Goal: Task Accomplishment & Management: Complete application form

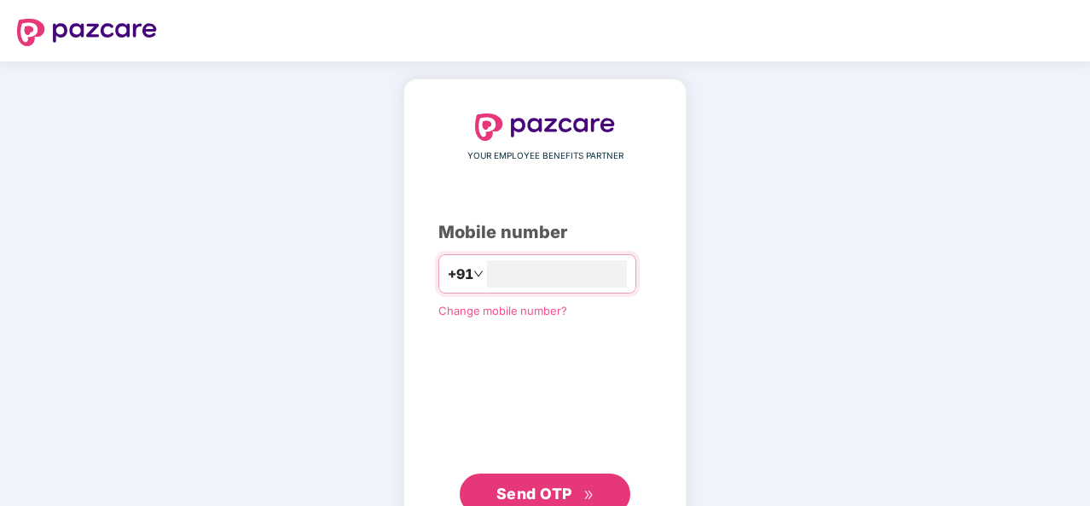
type input "**********"
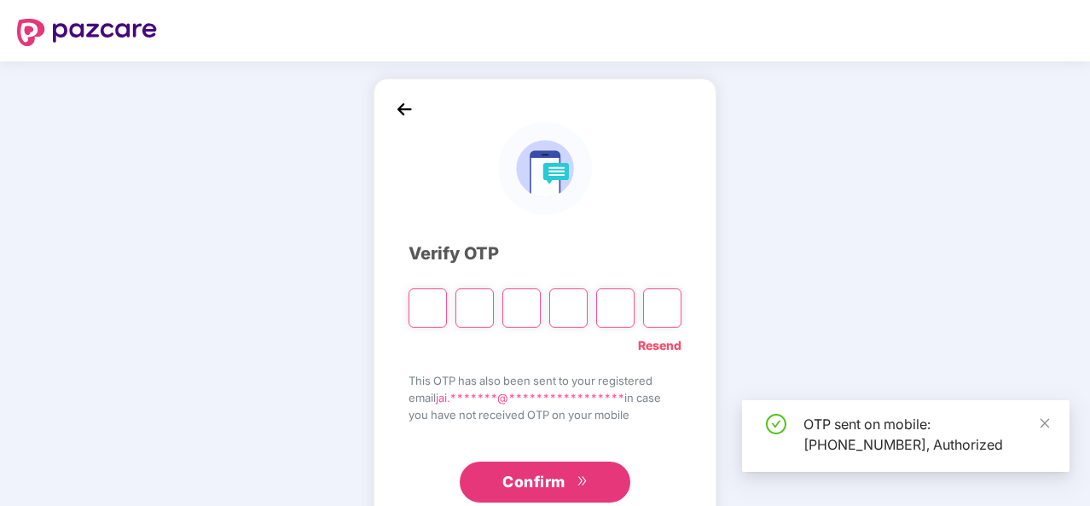
scroll to position [49, 0]
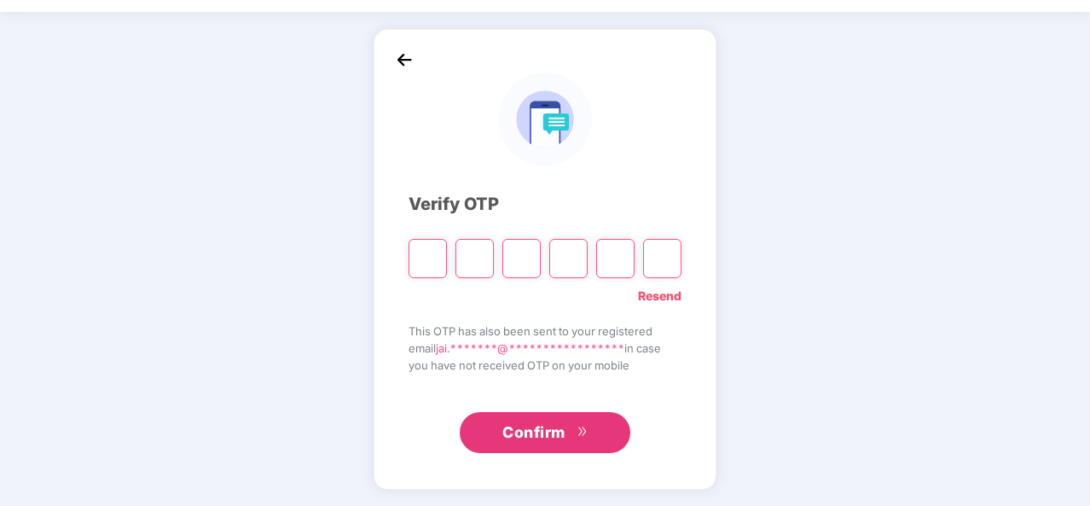
type input "*"
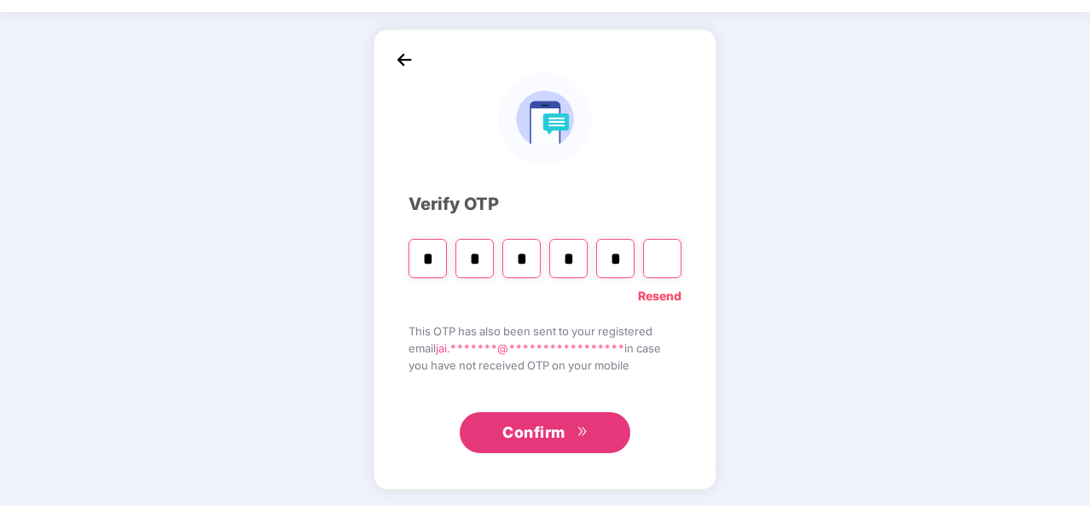
type input "*"
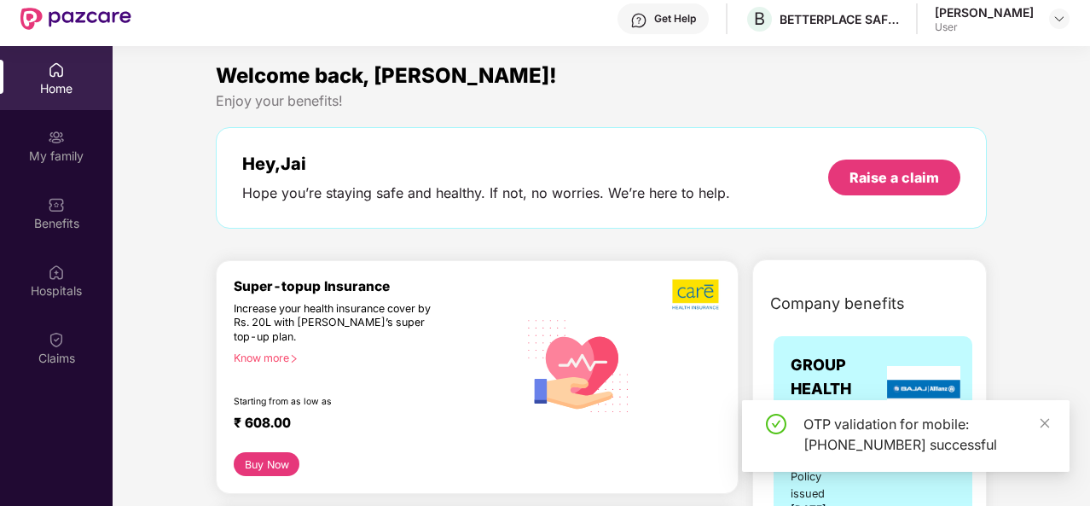
click at [1051, 433] on div "OTP validation for mobile: [PHONE_NUMBER] successful" at bounding box center [906, 436] width 328 height 72
click at [1043, 424] on icon "close" at bounding box center [1045, 422] width 9 height 9
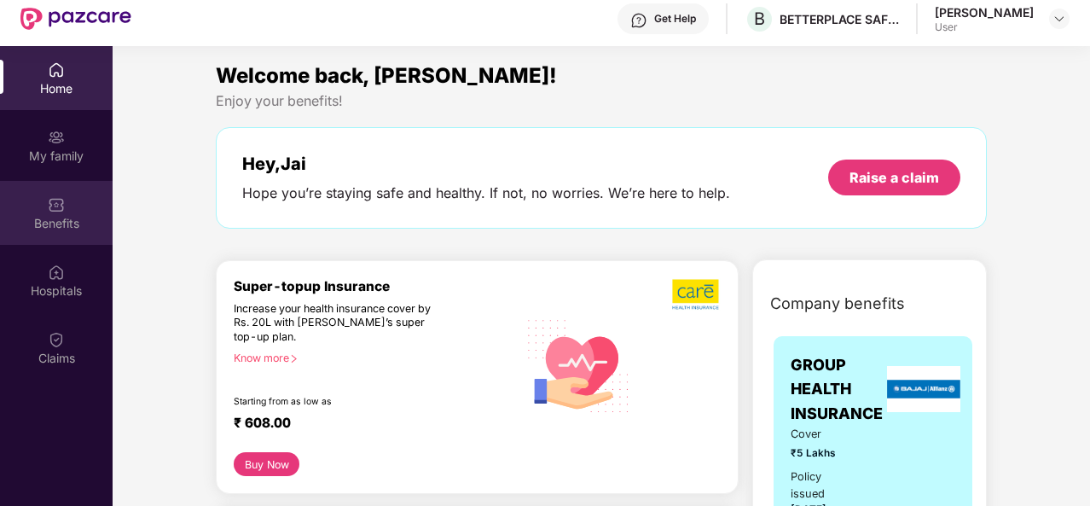
click at [52, 204] on img at bounding box center [56, 204] width 17 height 17
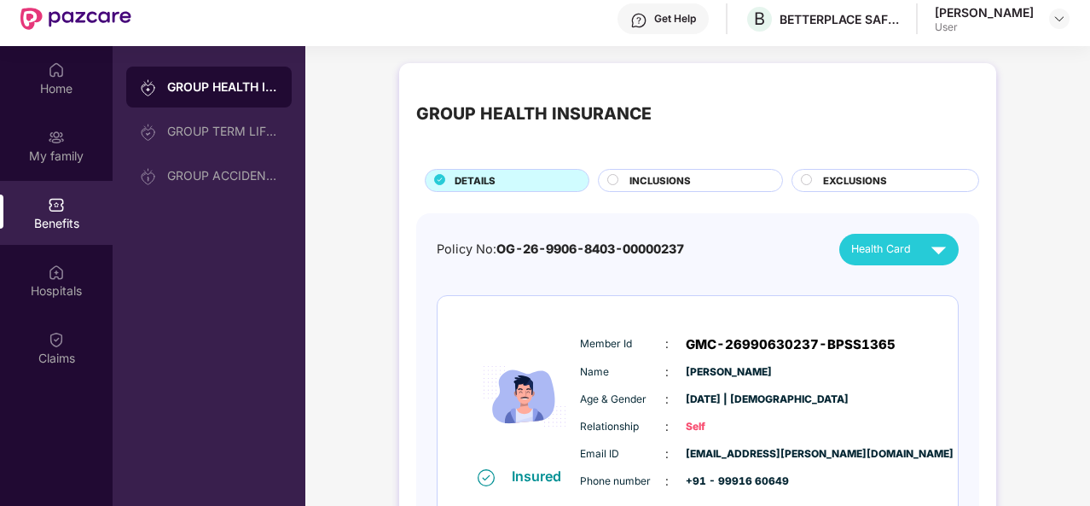
click at [674, 187] on div "INCLUSIONS" at bounding box center [697, 182] width 153 height 18
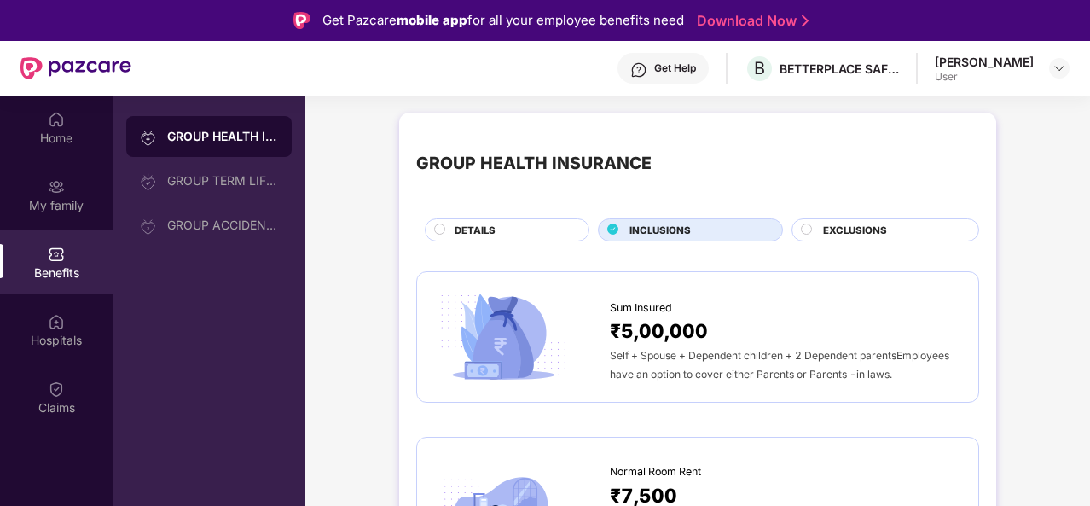
click at [806, 229] on circle at bounding box center [807, 228] width 10 height 10
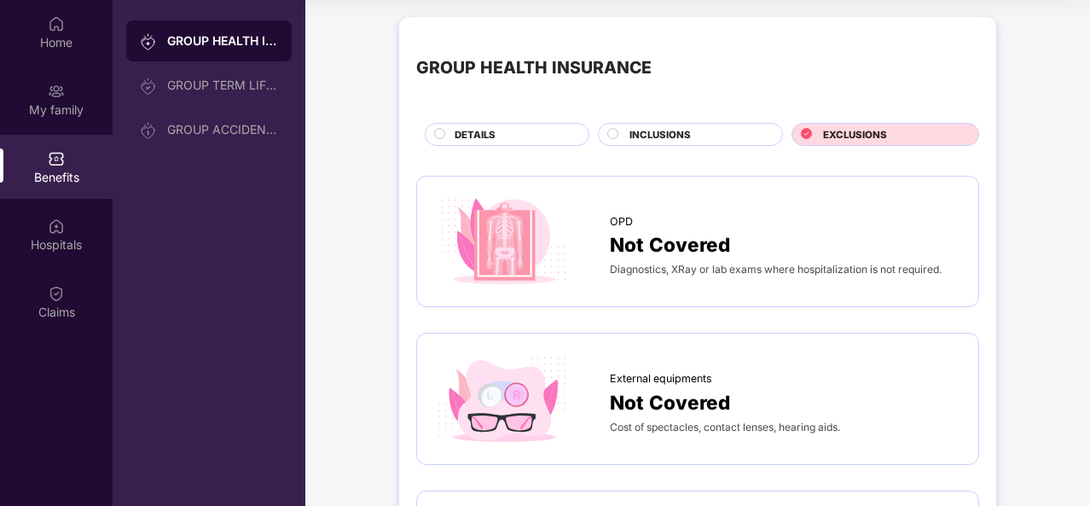
click at [688, 119] on div "GROUP HEALTH INSURANCE DETAILS INCLUSIONS EXCLUSIONS" at bounding box center [697, 90] width 563 height 112
click at [673, 131] on span "INCLUSIONS" at bounding box center [660, 134] width 61 height 15
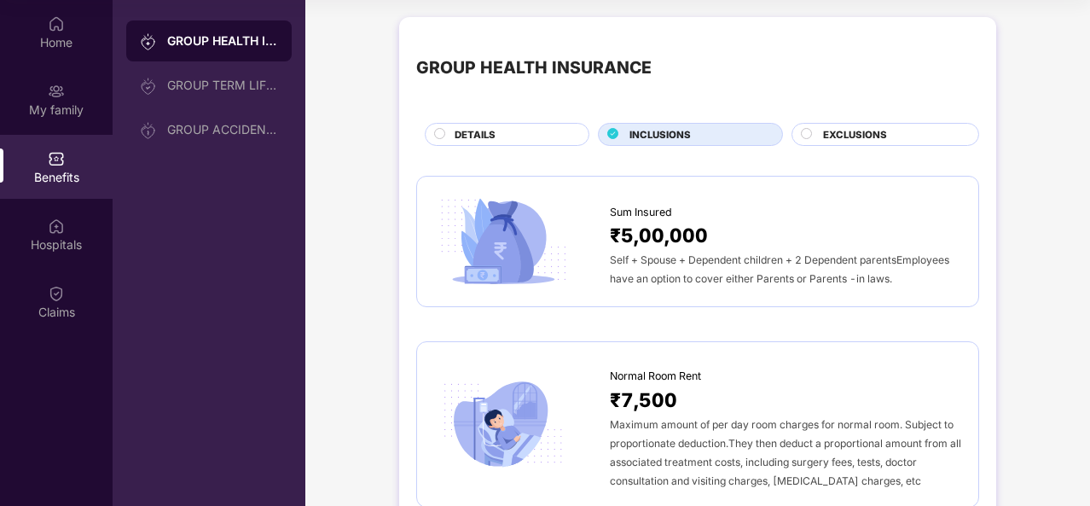
click at [534, 131] on div "DETAILS" at bounding box center [513, 136] width 134 height 18
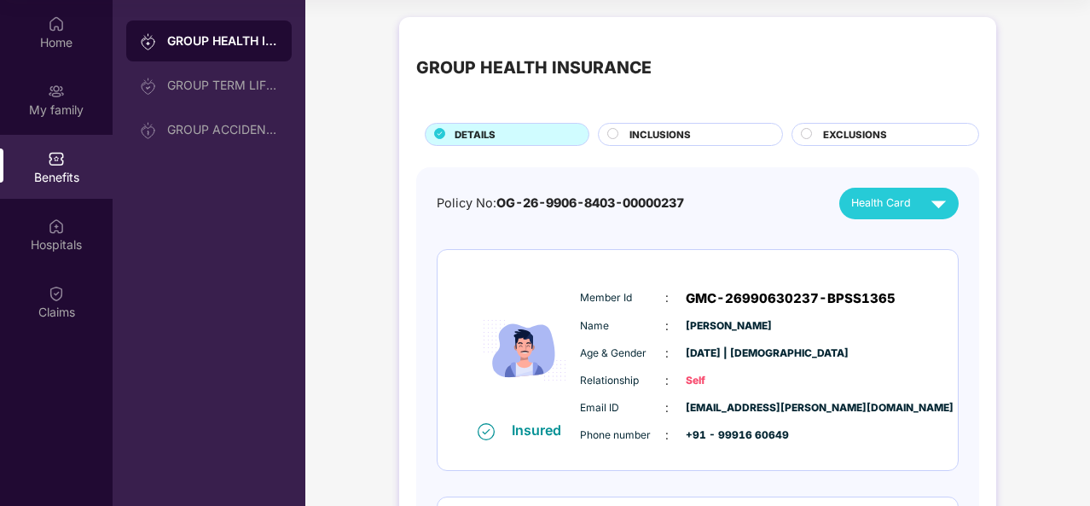
click at [643, 133] on span "INCLUSIONS" at bounding box center [660, 134] width 61 height 15
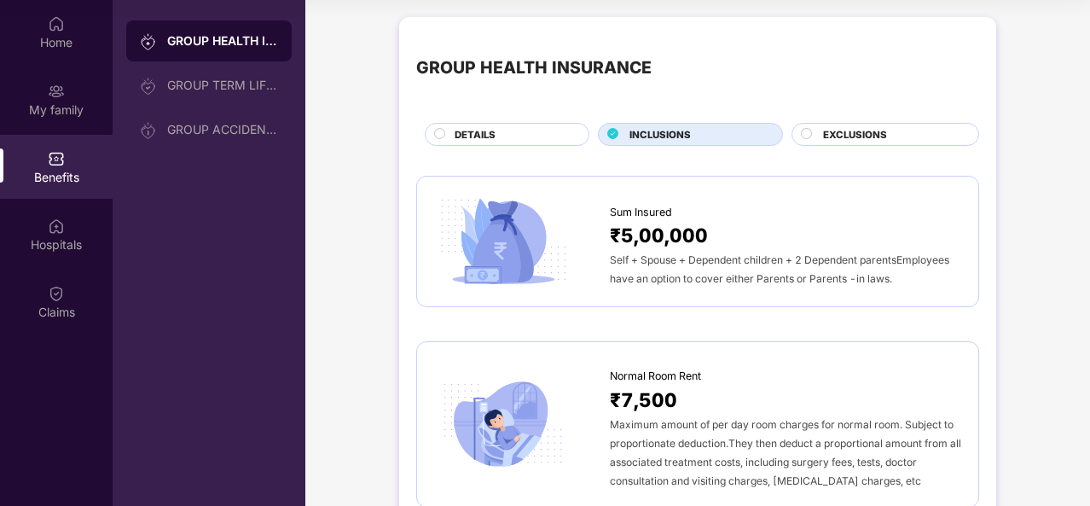
click at [466, 138] on span "DETAILS" at bounding box center [475, 134] width 41 height 15
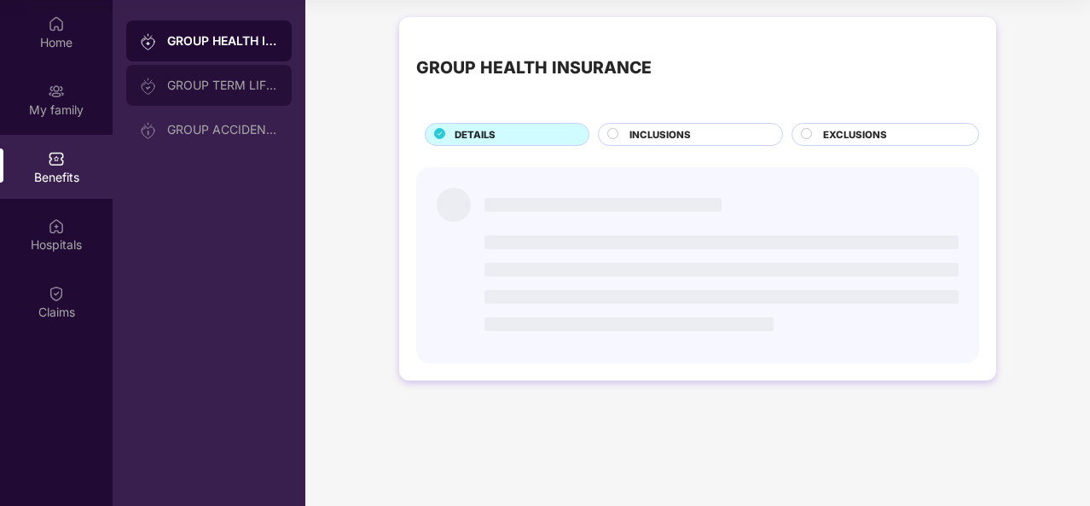
click at [223, 80] on div "GROUP TERM LIFE INSURANCE" at bounding box center [222, 85] width 111 height 14
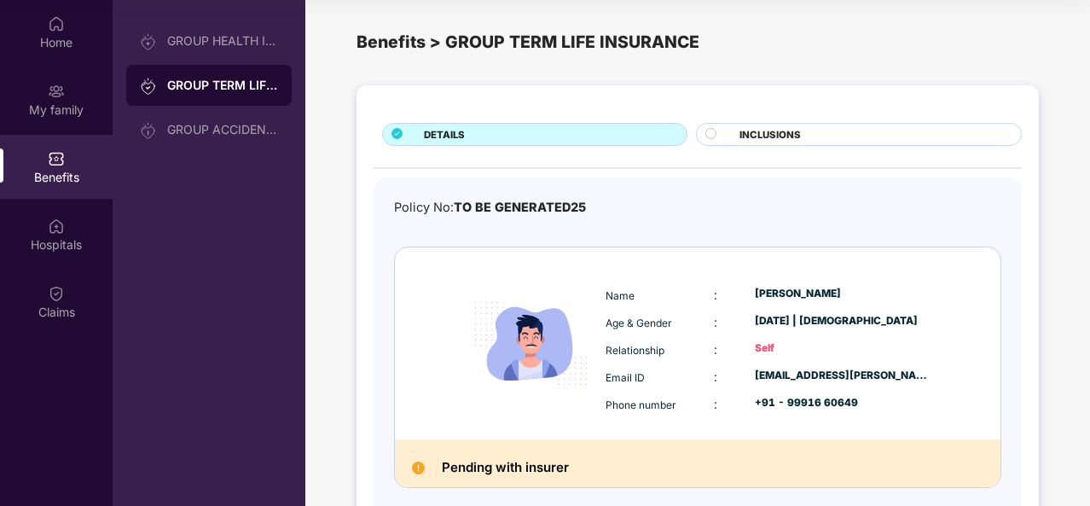
scroll to position [20, 0]
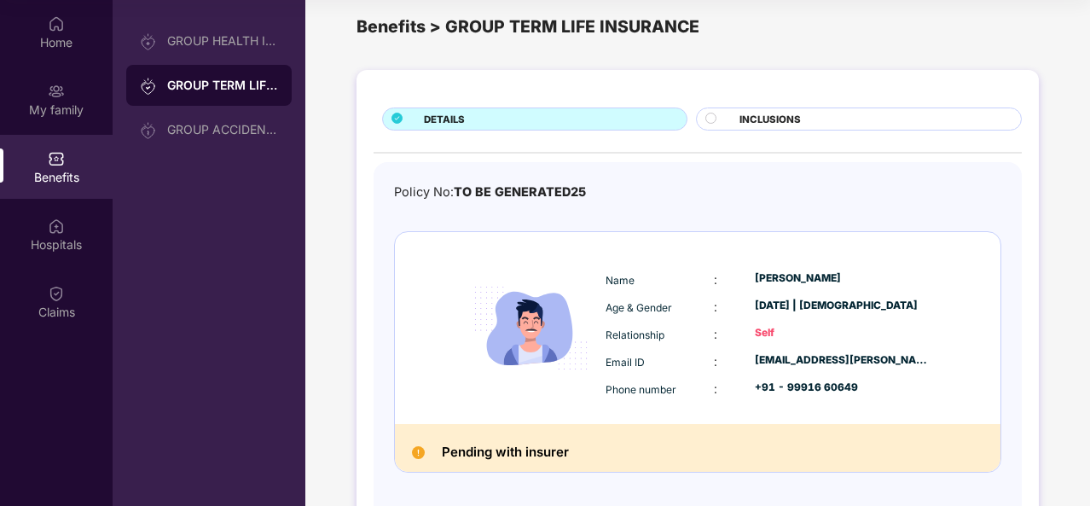
click at [781, 128] on div "INCLUSIONS" at bounding box center [871, 121] width 281 height 18
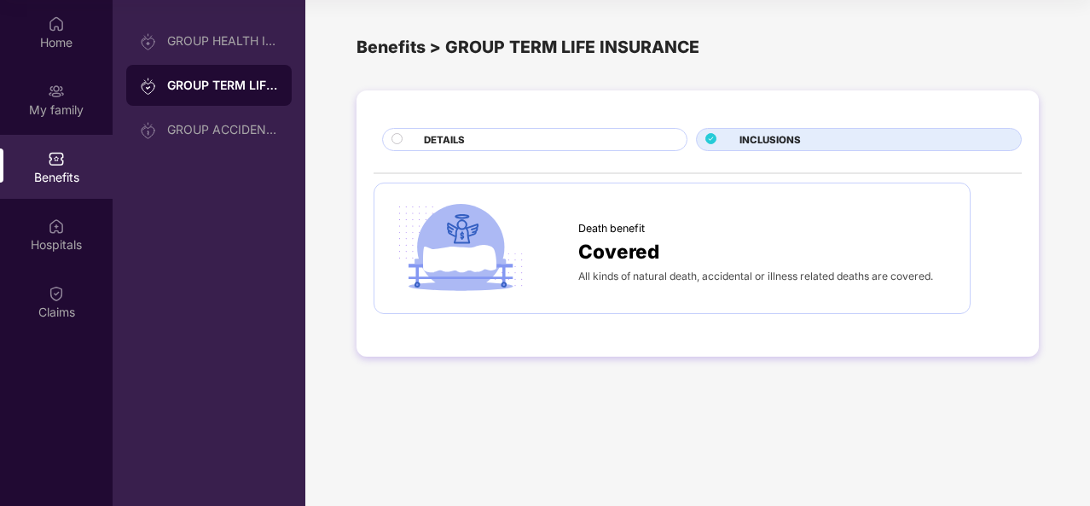
click at [676, 256] on div "Covered" at bounding box center [765, 251] width 374 height 30
click at [450, 258] on img at bounding box center [461, 248] width 138 height 96
click at [461, 142] on span "DETAILS" at bounding box center [444, 139] width 41 height 15
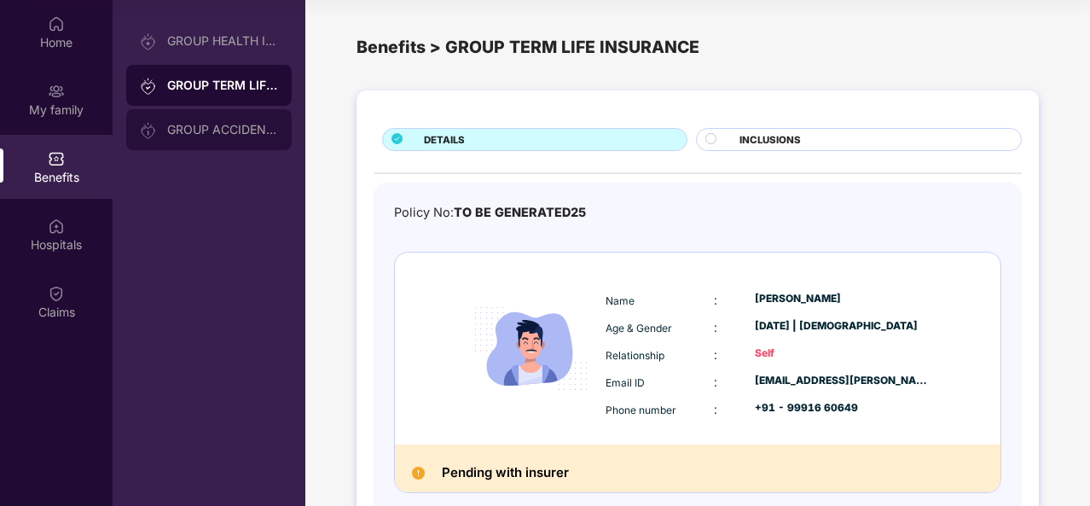
click at [242, 125] on div "GROUP ACCIDENTAL INSURANCE" at bounding box center [222, 130] width 111 height 14
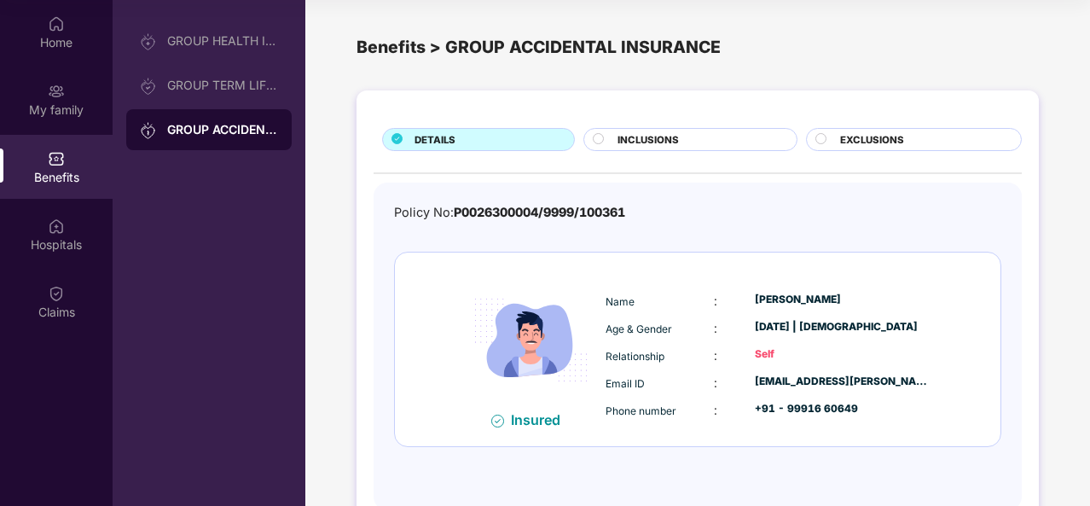
click at [696, 144] on div "INCLUSIONS" at bounding box center [698, 141] width 178 height 18
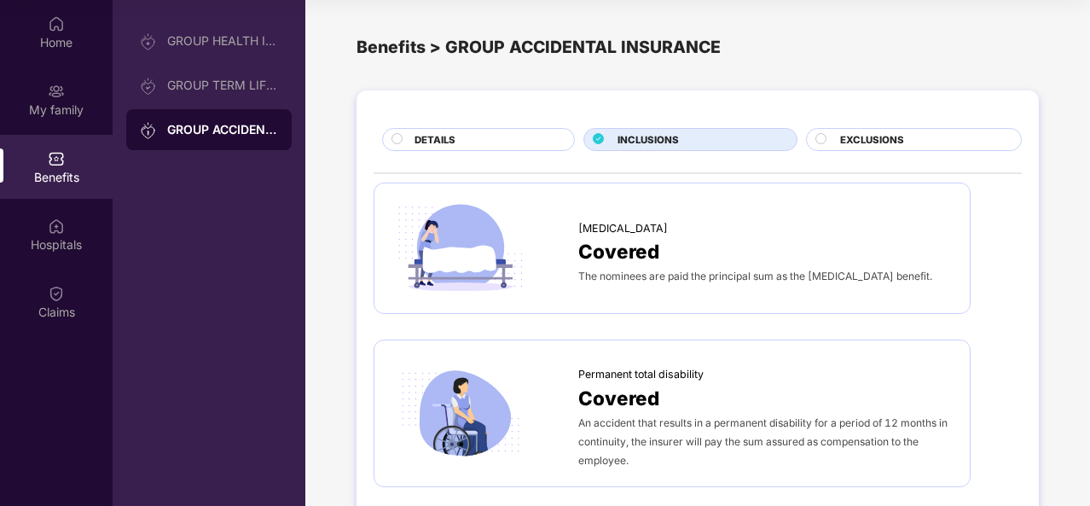
click at [525, 139] on div "DETAILS" at bounding box center [486, 141] width 160 height 18
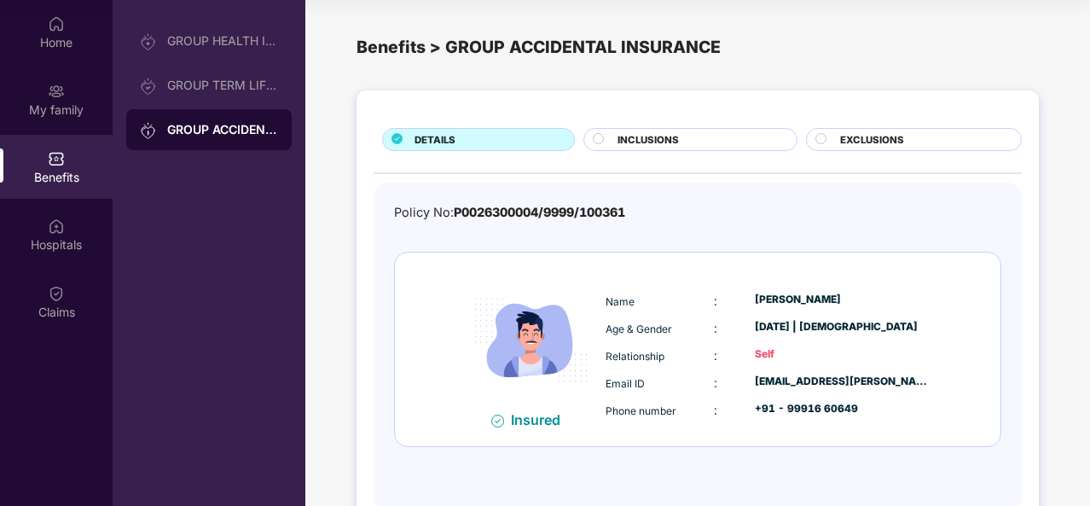
click at [889, 144] on span "EXCLUSIONS" at bounding box center [872, 139] width 64 height 15
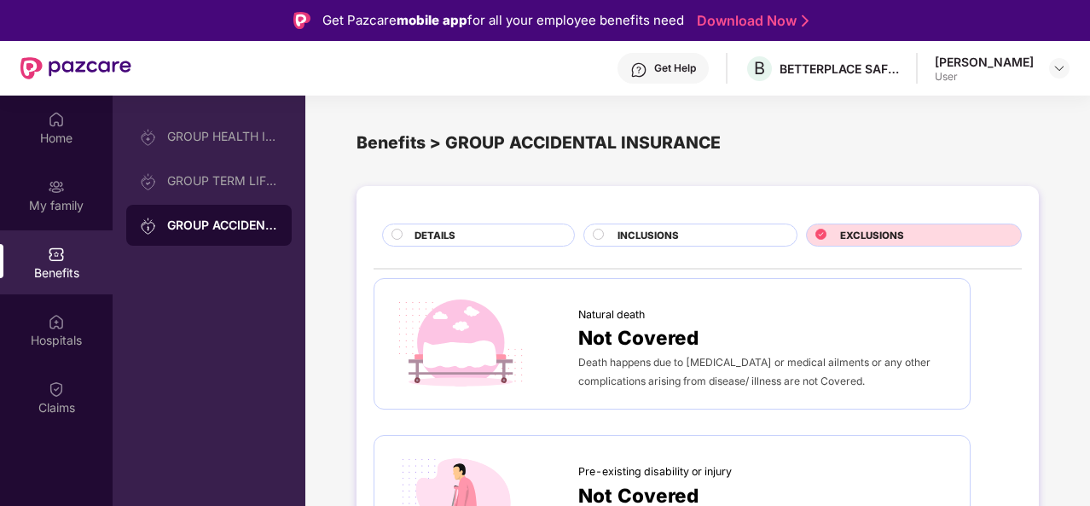
click at [494, 223] on div "DETAILS" at bounding box center [478, 234] width 193 height 23
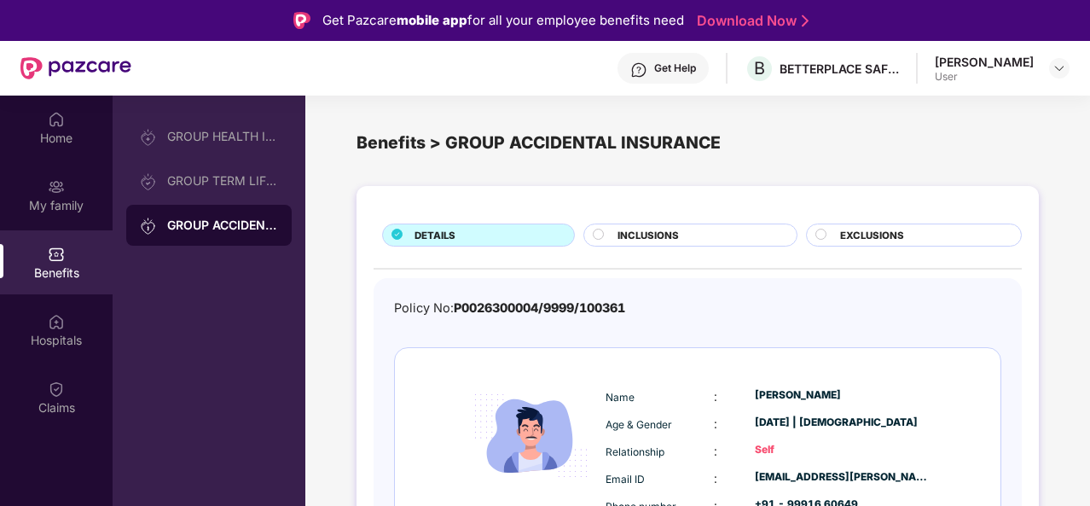
scroll to position [45, 0]
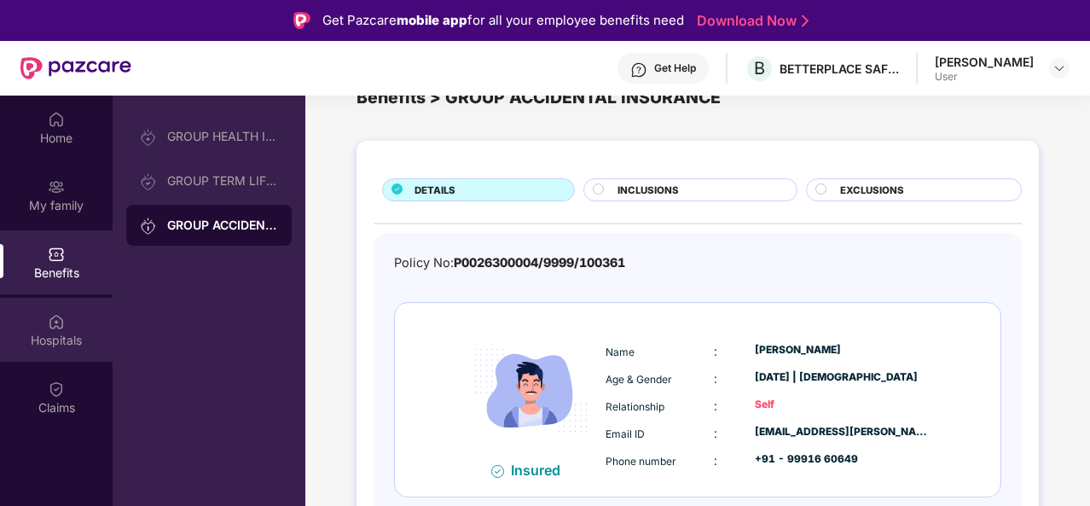
click at [53, 335] on div "Hospitals" at bounding box center [56, 340] width 113 height 17
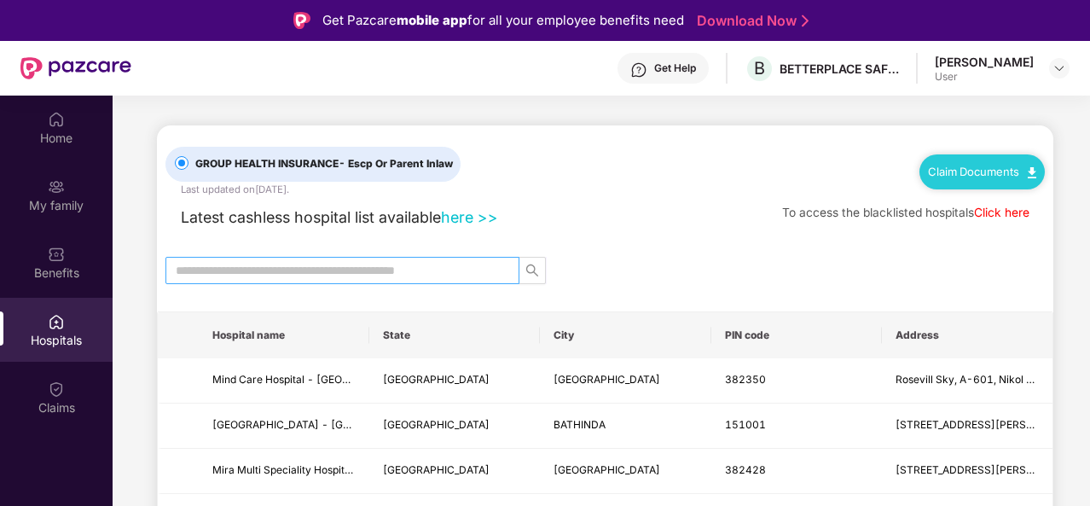
click at [416, 280] on span at bounding box center [342, 270] width 354 height 27
click at [415, 279] on span at bounding box center [342, 270] width 354 height 27
type input "********"
click at [529, 260] on button "button" at bounding box center [532, 270] width 27 height 27
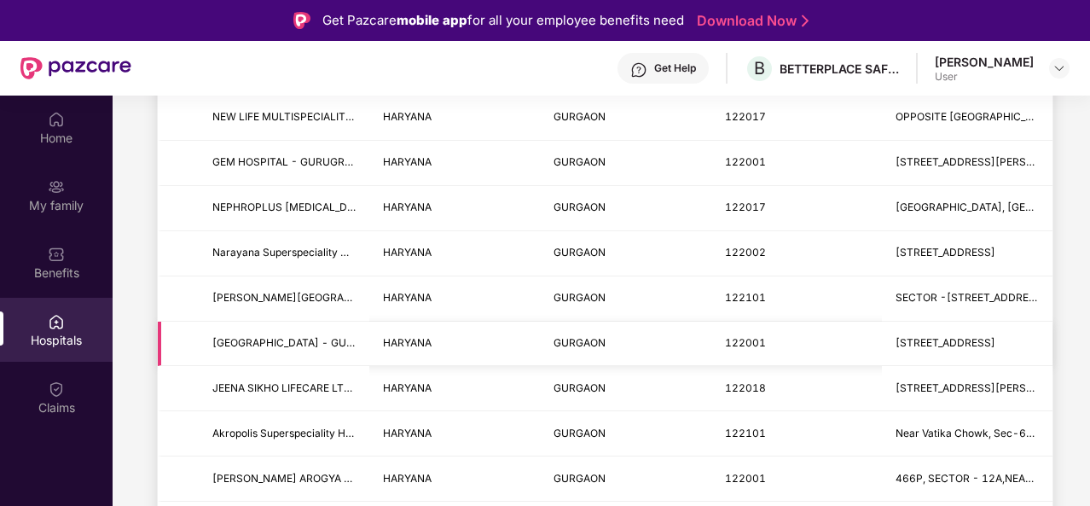
scroll to position [346, 0]
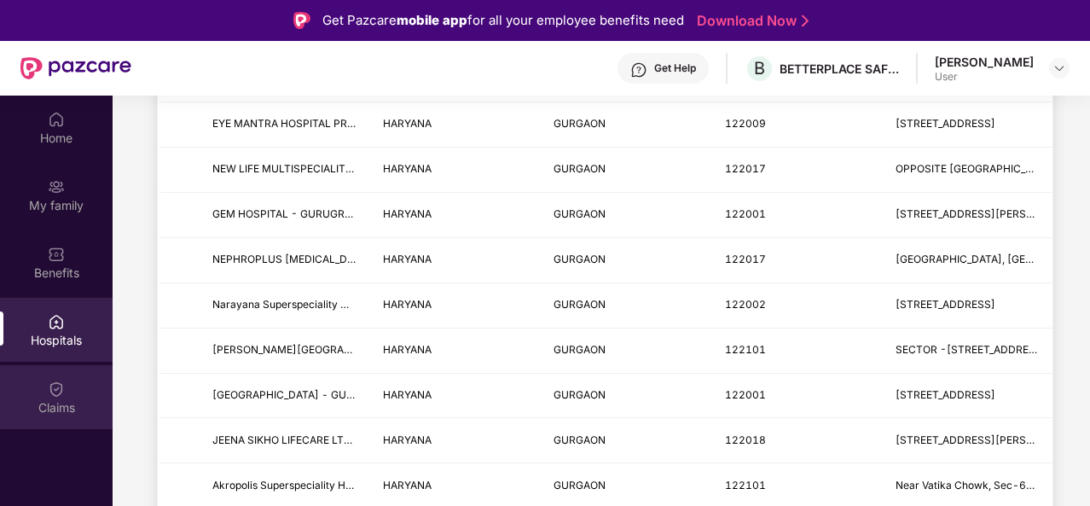
click at [65, 392] on div "Claims" at bounding box center [56, 397] width 113 height 64
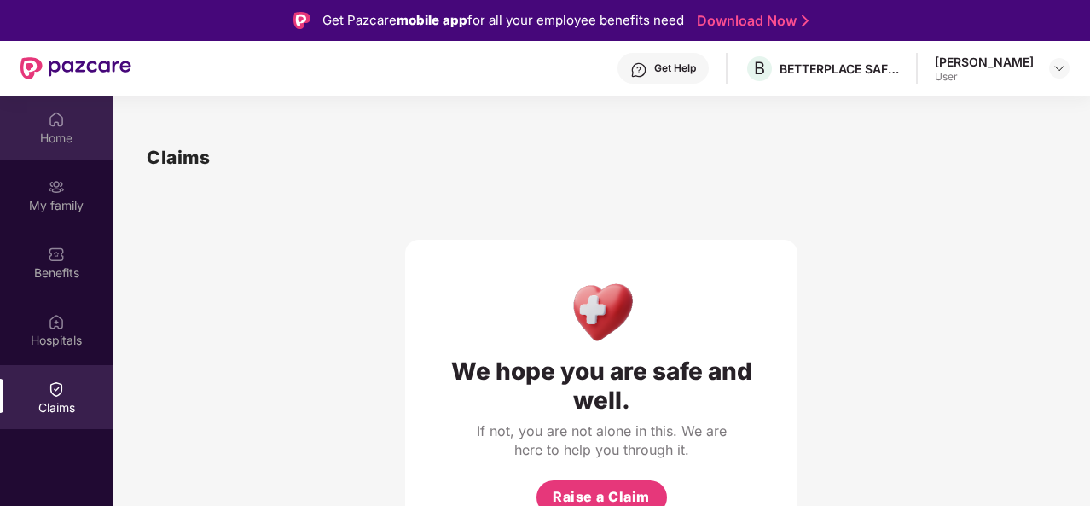
click at [57, 131] on div "Home" at bounding box center [56, 138] width 113 height 17
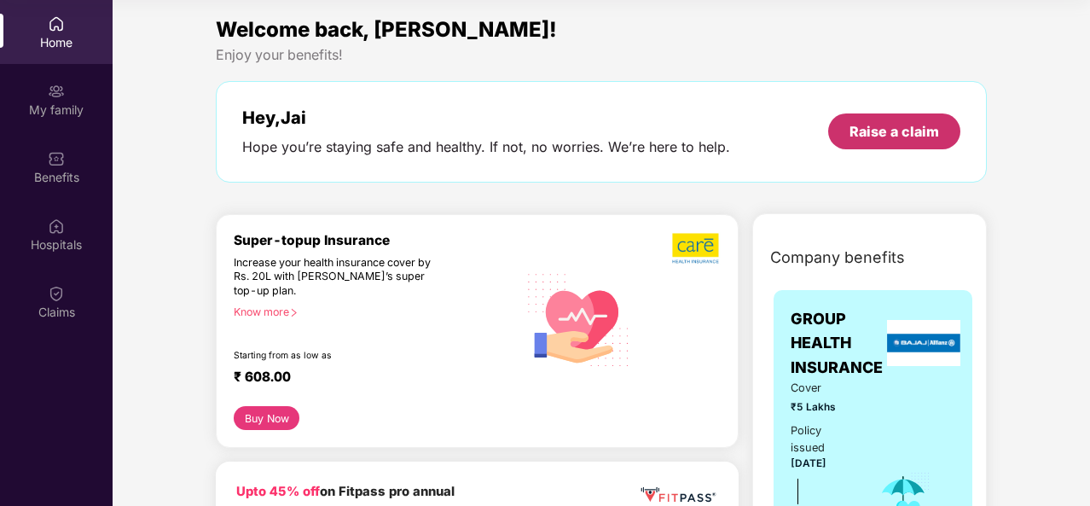
click at [851, 136] on div "Raise a claim" at bounding box center [895, 131] width 90 height 19
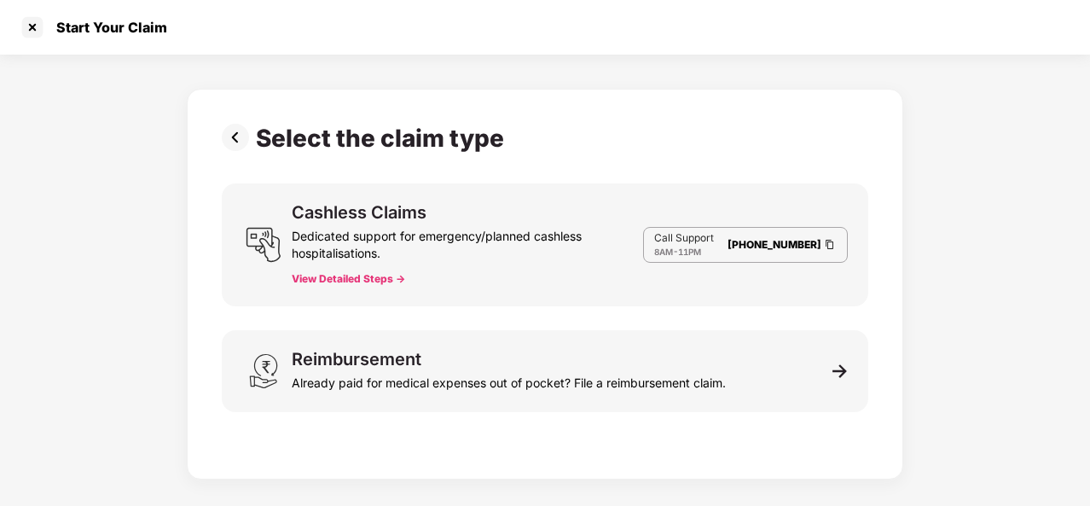
scroll to position [41, 0]
click at [374, 280] on button "View Detailed Steps ->" at bounding box center [348, 279] width 113 height 14
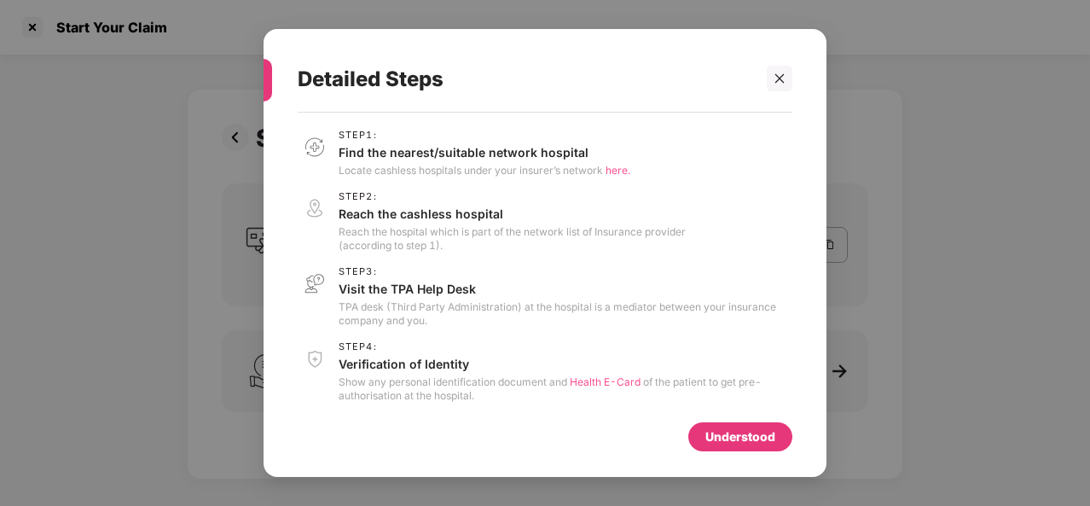
click at [403, 161] on div "Step 1 : Find the nearest/suitable network hospital Locate cashless hospitals u…" at bounding box center [485, 154] width 292 height 48
click at [411, 176] on p "Locate cashless hospitals under your insurer’s network here." at bounding box center [485, 171] width 292 height 14
click at [414, 215] on p "Reach the cashless hospital" at bounding box center [512, 214] width 347 height 16
click at [415, 218] on p "Reach the cashless hospital" at bounding box center [512, 214] width 347 height 16
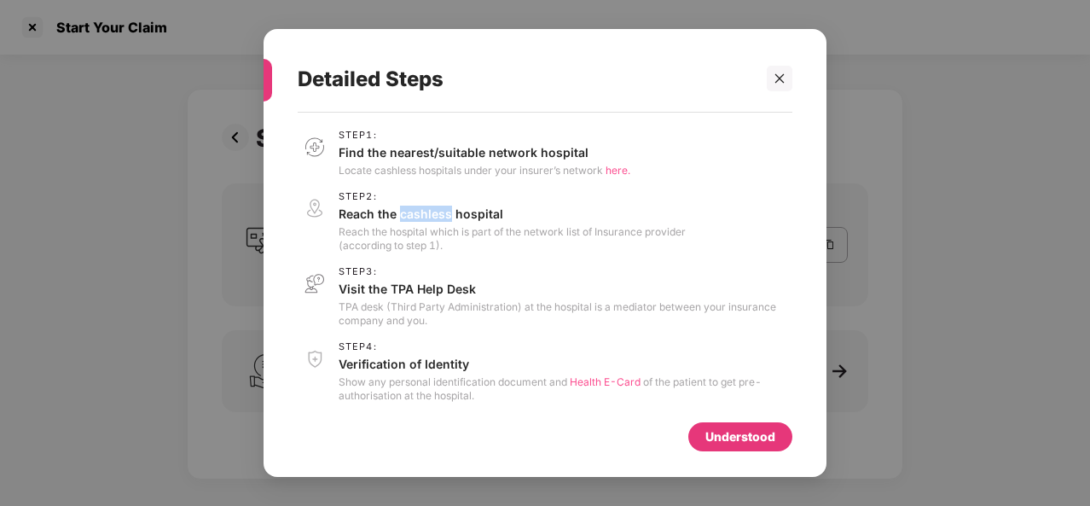
click at [415, 220] on p "Reach the cashless hospital" at bounding box center [512, 214] width 347 height 16
click at [416, 233] on p "Reach the hospital which is part of the network list of Insurance provider (acc…" at bounding box center [512, 238] width 347 height 27
click at [416, 232] on p "Reach the hospital which is part of the network list of Insurance provider (acc…" at bounding box center [512, 238] width 347 height 27
click at [420, 301] on p "TPA desk (Third Party Administration) at the hospital is a mediator between you…" at bounding box center [566, 313] width 454 height 27
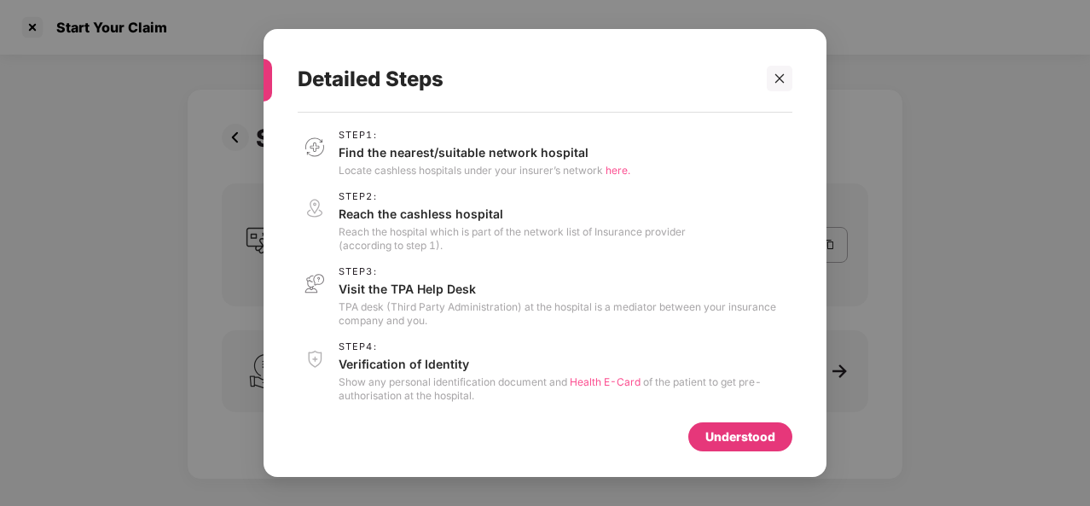
click at [420, 301] on p "TPA desk (Third Party Administration) at the hospital is a mediator between you…" at bounding box center [566, 313] width 454 height 27
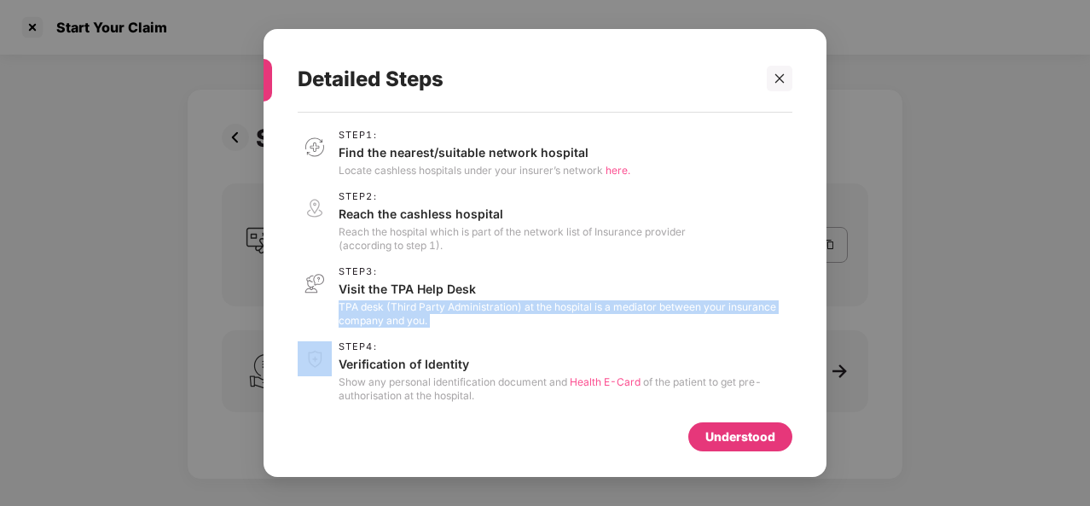
click at [420, 301] on p "TPA desk (Third Party Administration) at the hospital is a mediator between you…" at bounding box center [566, 313] width 454 height 27
click at [428, 313] on p "TPA desk (Third Party Administration) at the hospital is a mediator between you…" at bounding box center [566, 313] width 454 height 27
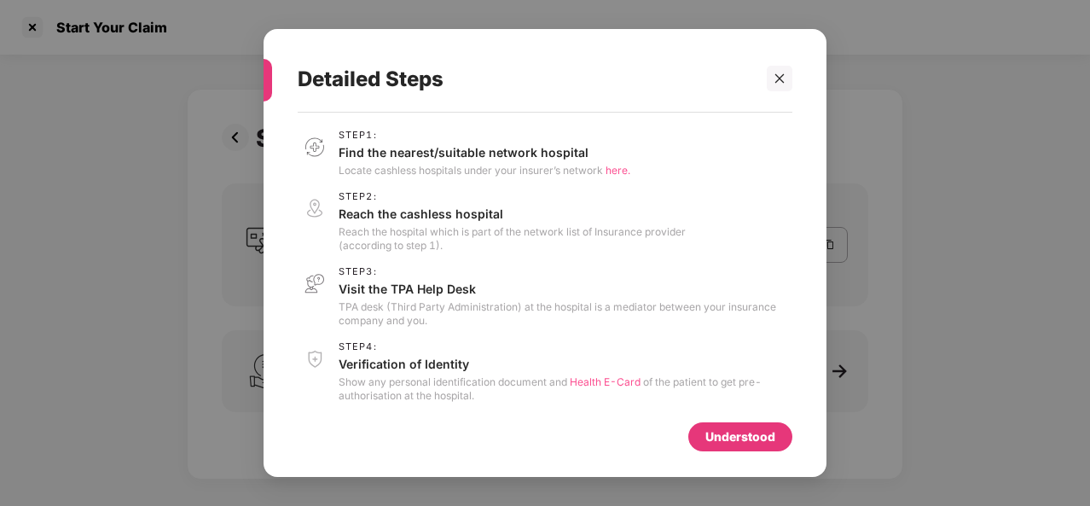
click at [737, 447] on div "Understood" at bounding box center [740, 436] width 104 height 29
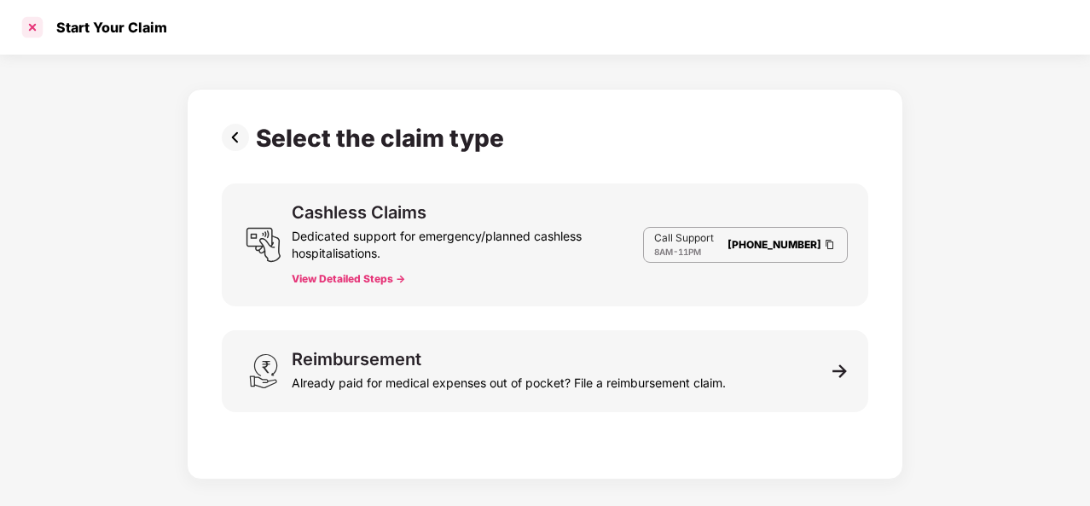
click at [29, 26] on div at bounding box center [32, 27] width 27 height 27
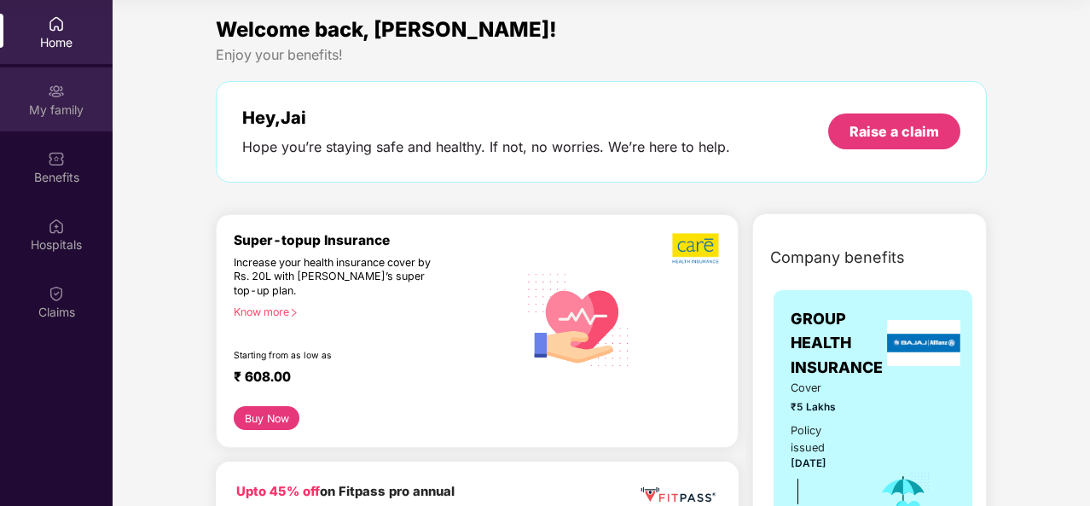
click at [68, 103] on div "My family" at bounding box center [56, 110] width 113 height 17
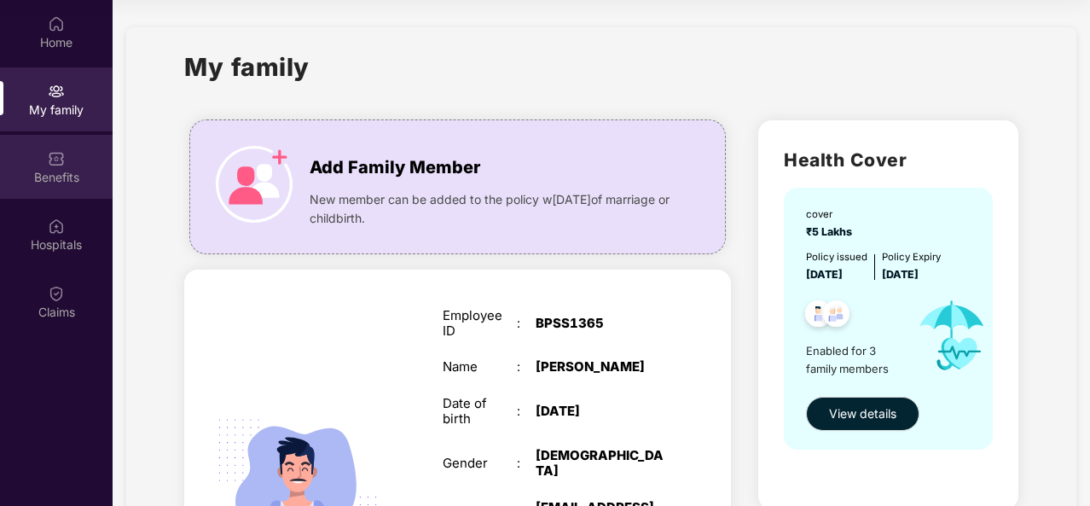
click at [61, 165] on img at bounding box center [56, 158] width 17 height 17
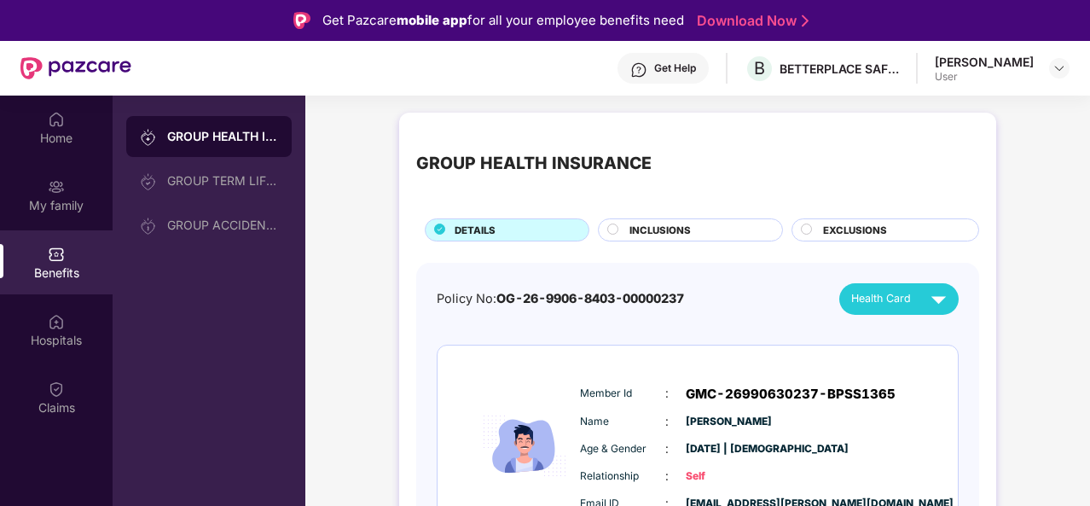
click at [718, 229] on div "INCLUSIONS" at bounding box center [697, 232] width 153 height 18
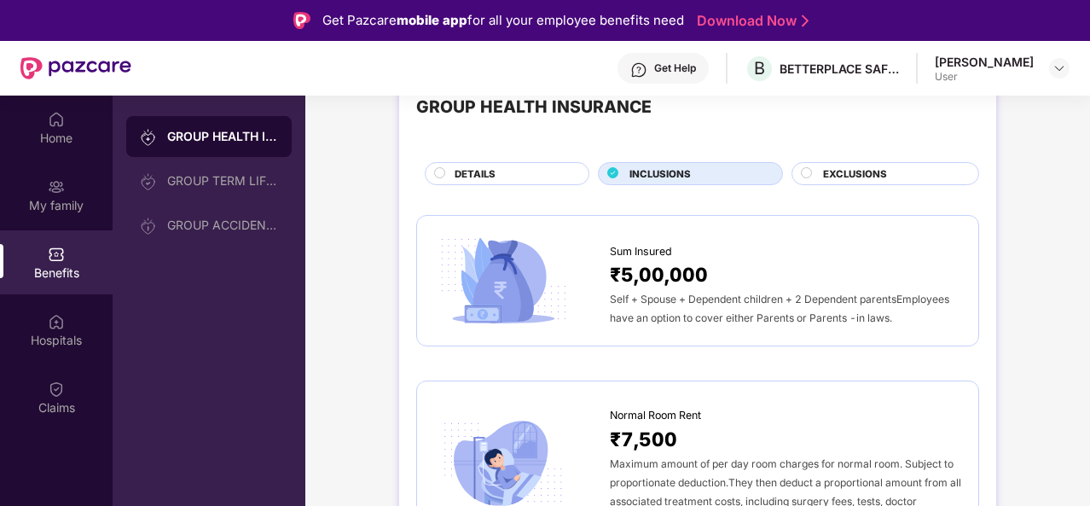
scroll to position [58, 0]
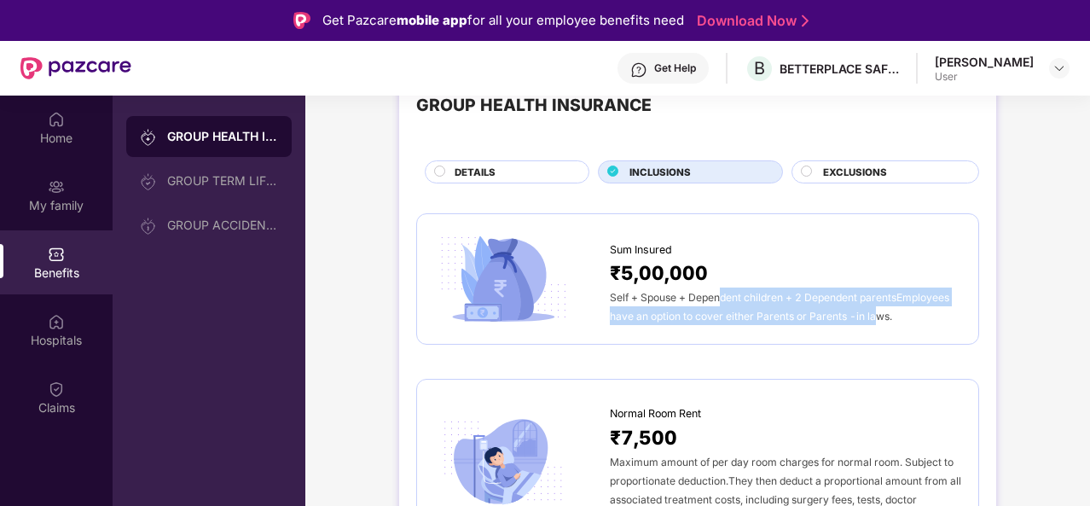
drag, startPoint x: 715, startPoint y: 298, endPoint x: 868, endPoint y: 316, distance: 154.7
click at [868, 316] on span "Self + Spouse + Dependent children + 2 Dependent parentsEmployees have an optio…" at bounding box center [779, 307] width 339 height 32
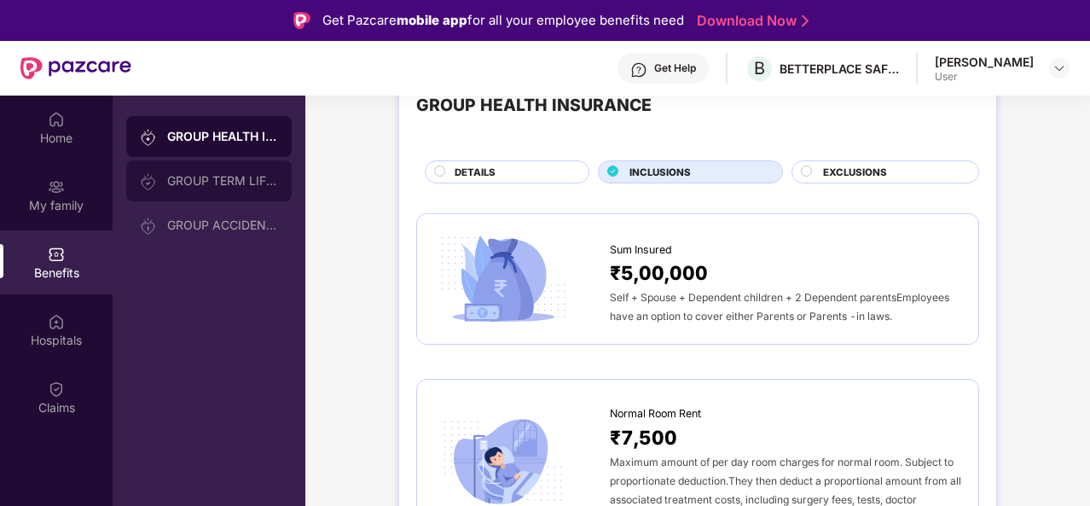
scroll to position [0, 0]
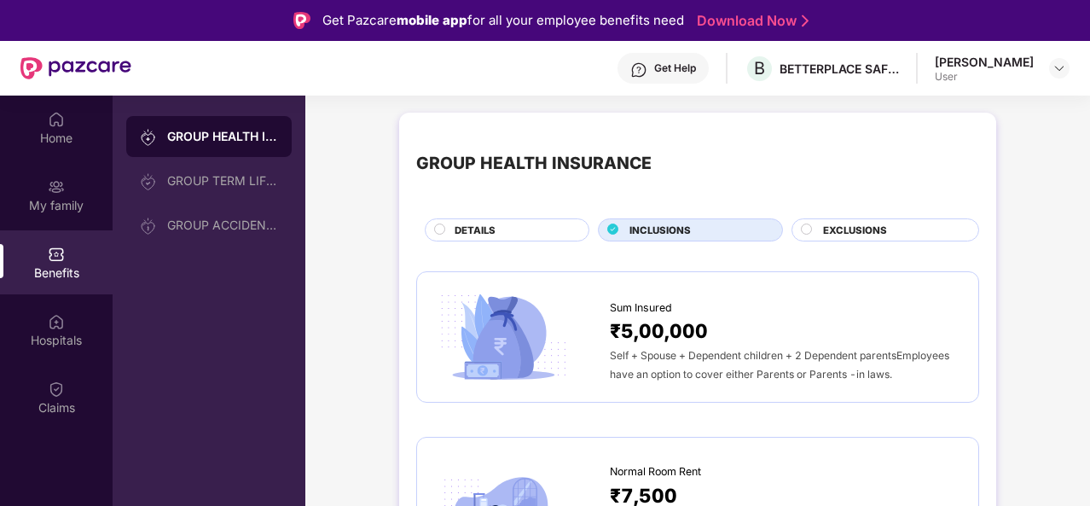
click at [624, 189] on div "GROUP HEALTH INSURANCE" at bounding box center [697, 164] width 563 height 68
click at [529, 234] on div "DETAILS" at bounding box center [513, 232] width 134 height 18
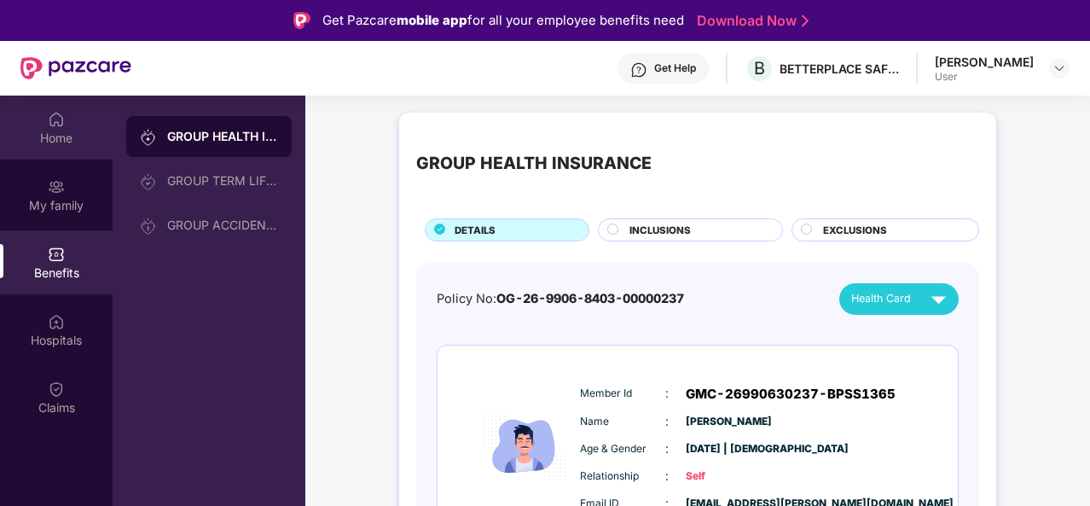
click at [47, 146] on div "Home" at bounding box center [56, 138] width 113 height 17
